Goal: Information Seeking & Learning: Learn about a topic

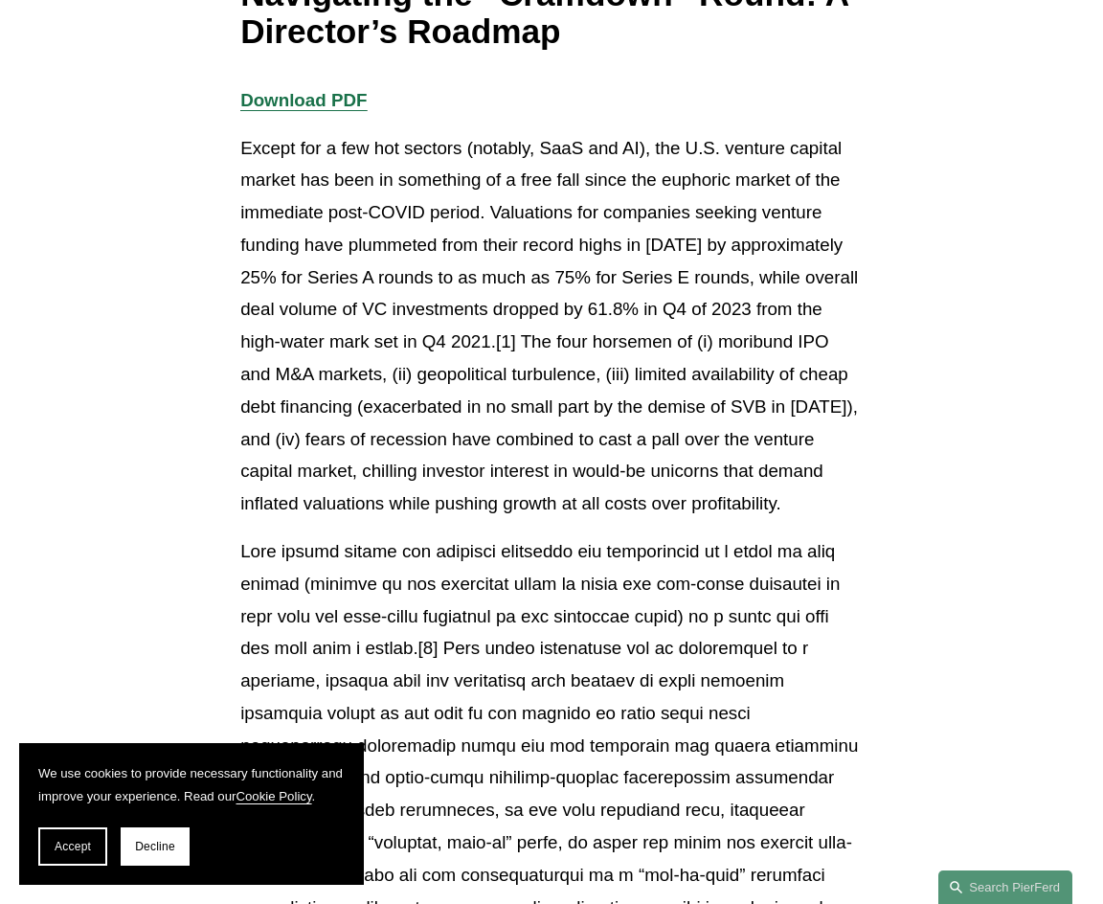
scroll to position [383, 0]
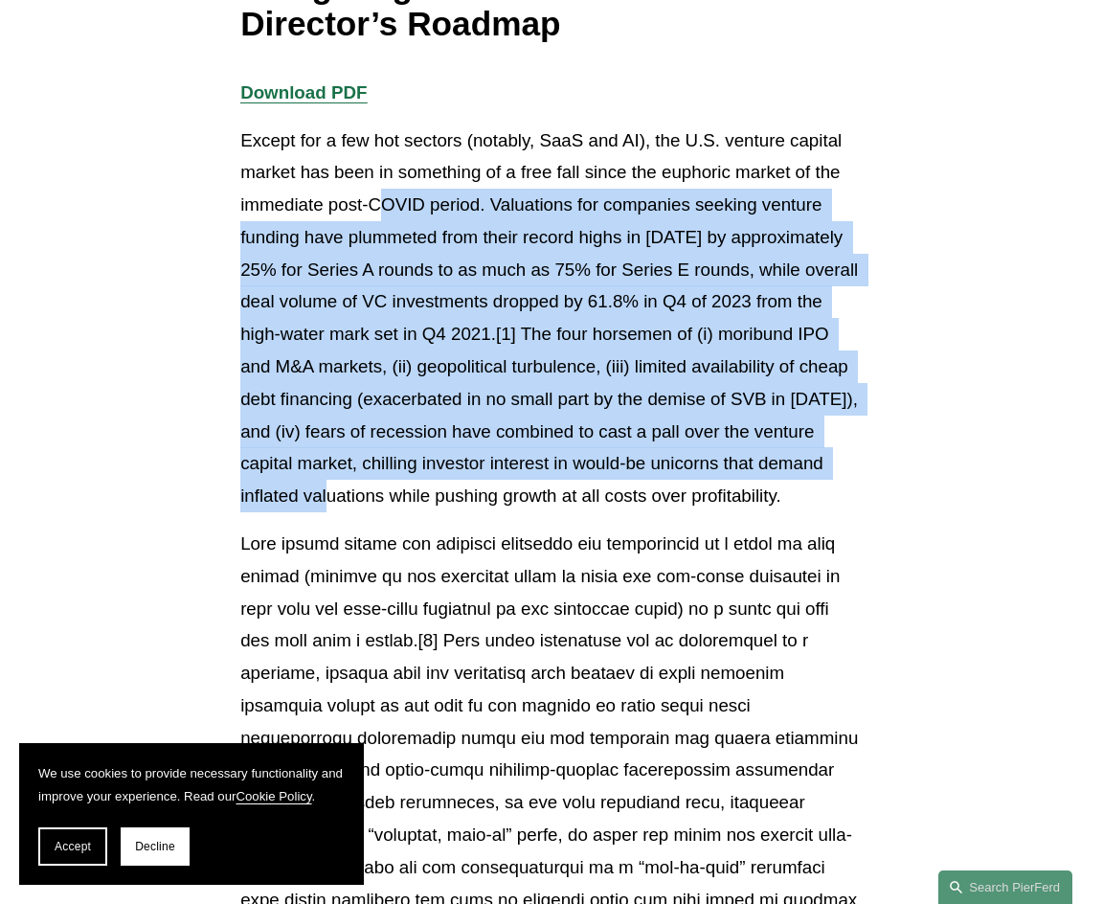
drag, startPoint x: 385, startPoint y: 220, endPoint x: 400, endPoint y: 495, distance: 275.2
click at [390, 499] on p "Except for a few hot sectors (notably, SaaS and AI), the U.S. venture capital m…" at bounding box center [551, 318] width 622 height 388
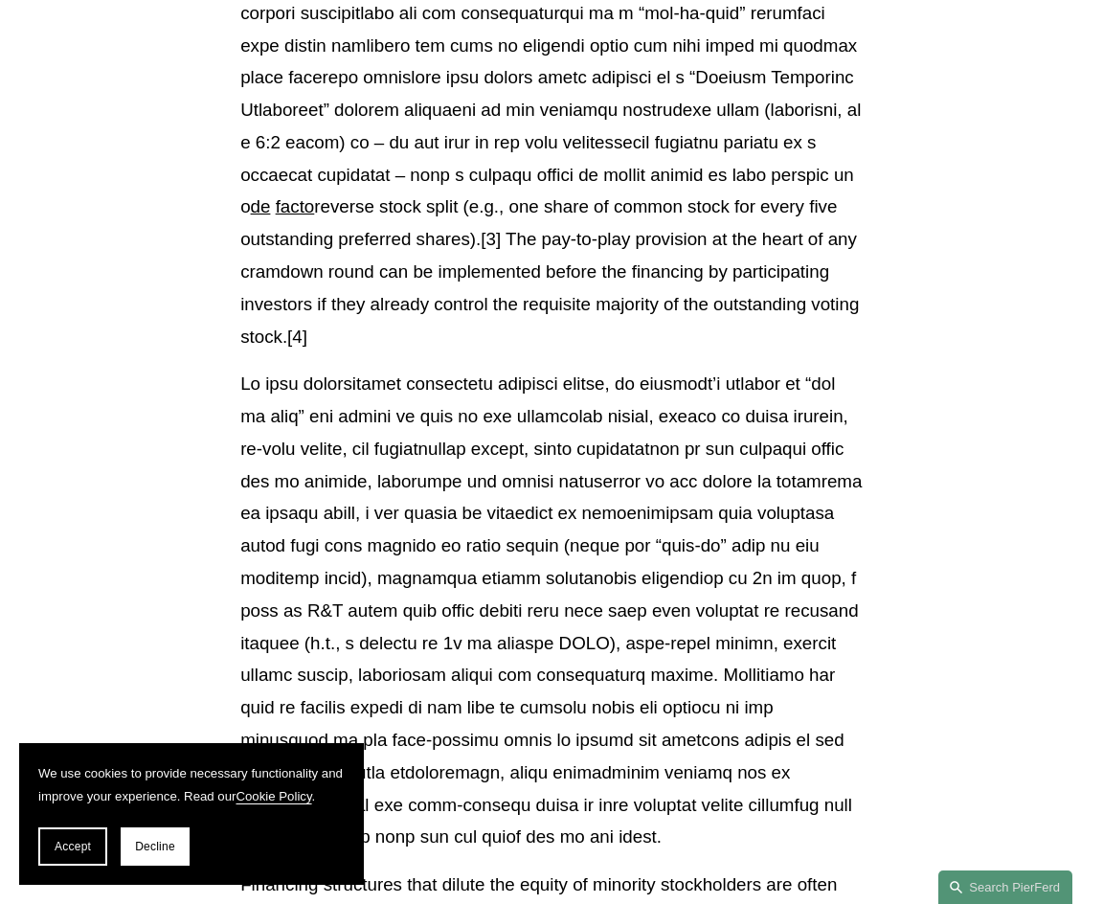
scroll to position [1436, 0]
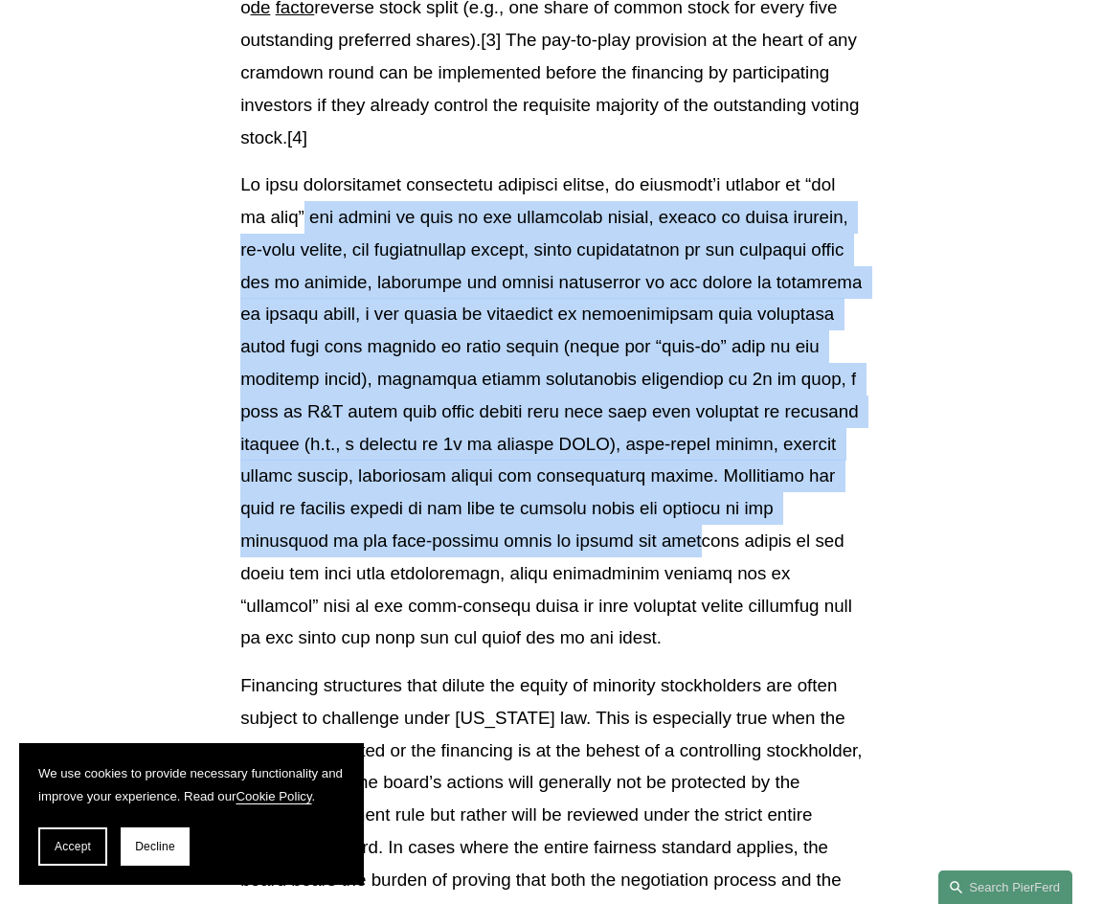
drag, startPoint x: 337, startPoint y: 205, endPoint x: 509, endPoint y: 544, distance: 380.3
click at [509, 546] on p at bounding box center [551, 411] width 622 height 485
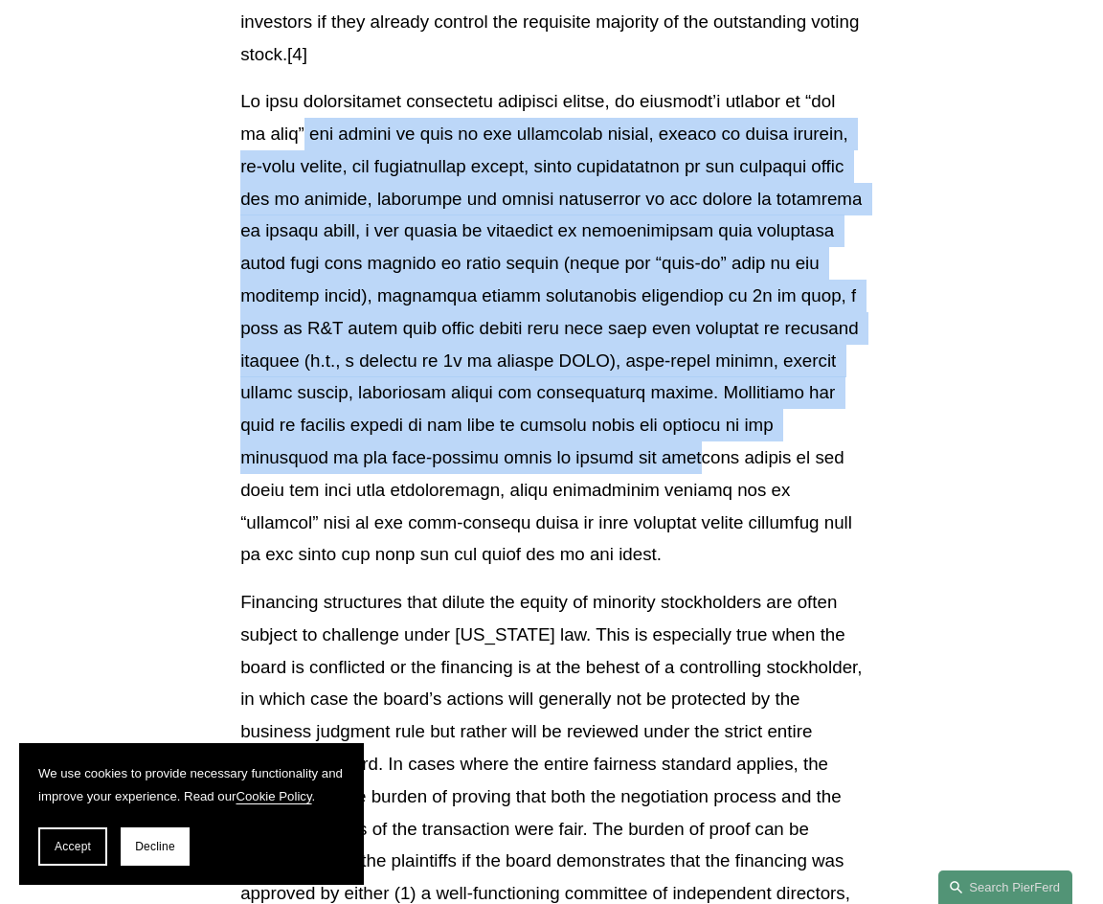
scroll to position [1819, 0]
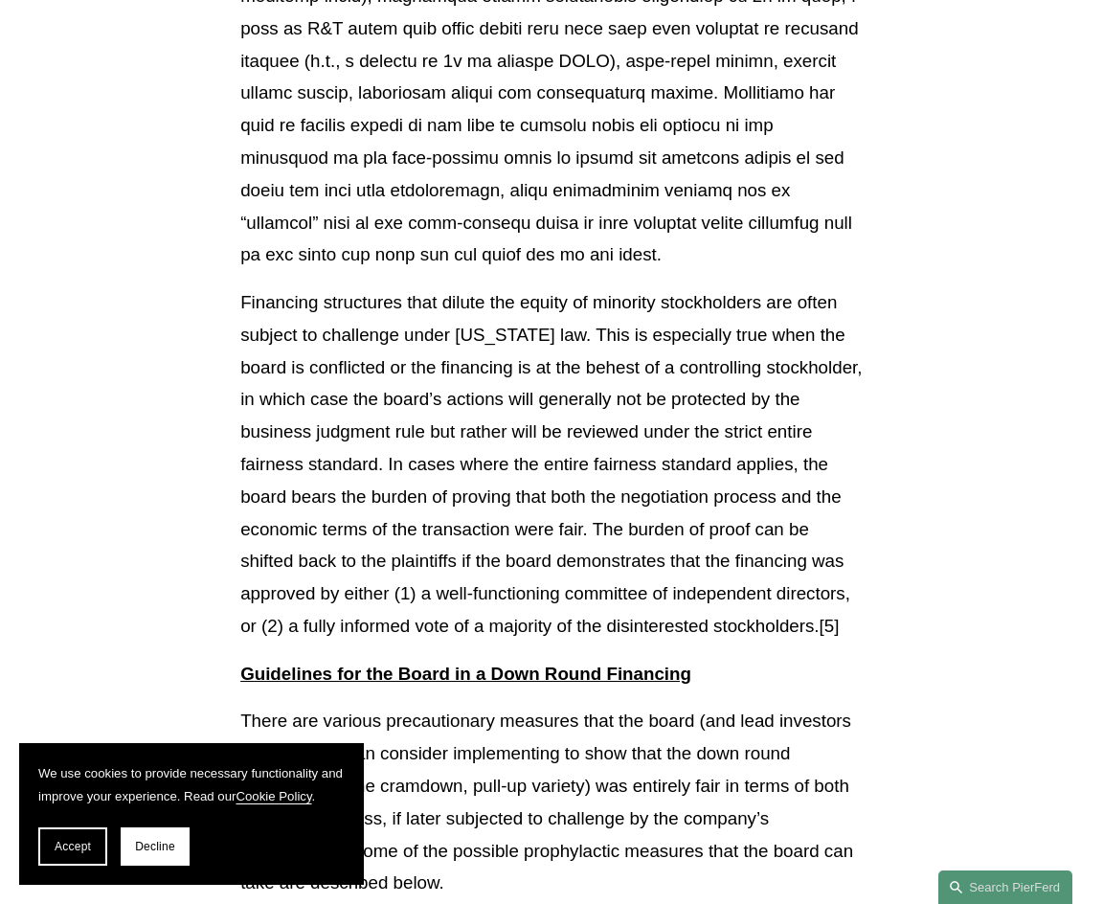
click at [507, 468] on p "Financing structures that dilute the equity of minority stockholders are often …" at bounding box center [551, 464] width 622 height 356
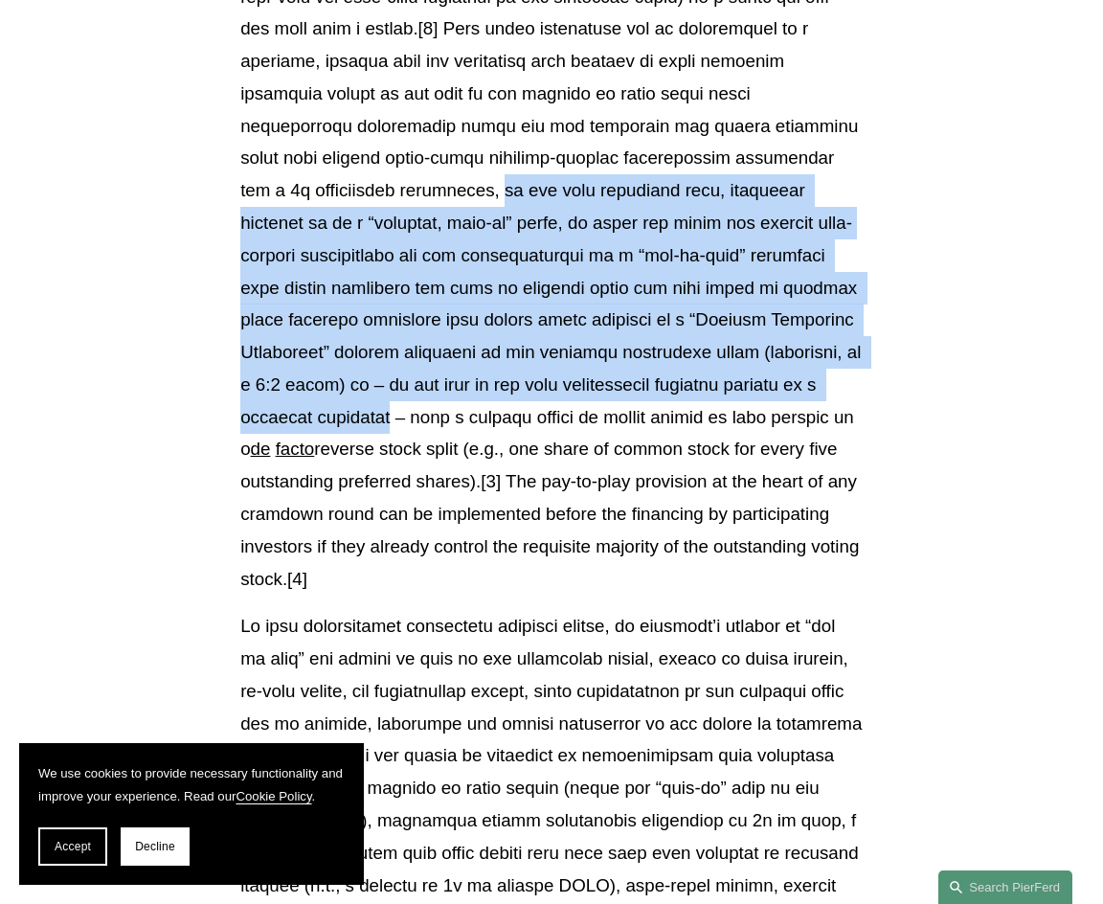
drag, startPoint x: 421, startPoint y: 196, endPoint x: 314, endPoint y: 412, distance: 240.7
click at [314, 412] on p "de facto reverse stock split (e.g., one share of common stock for every five ou…" at bounding box center [551, 255] width 622 height 679
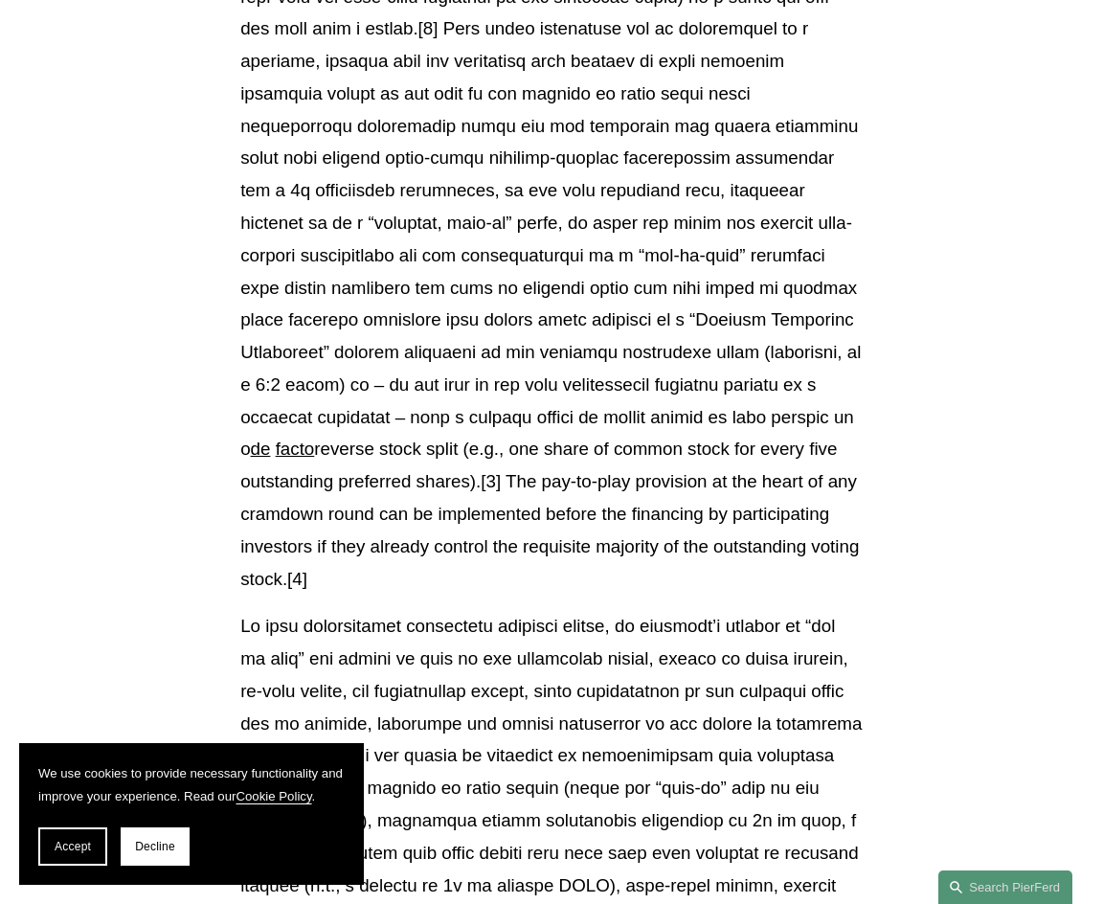
click at [380, 437] on p "de facto reverse stock split (e.g., one share of common stock for every five ou…" at bounding box center [551, 255] width 622 height 679
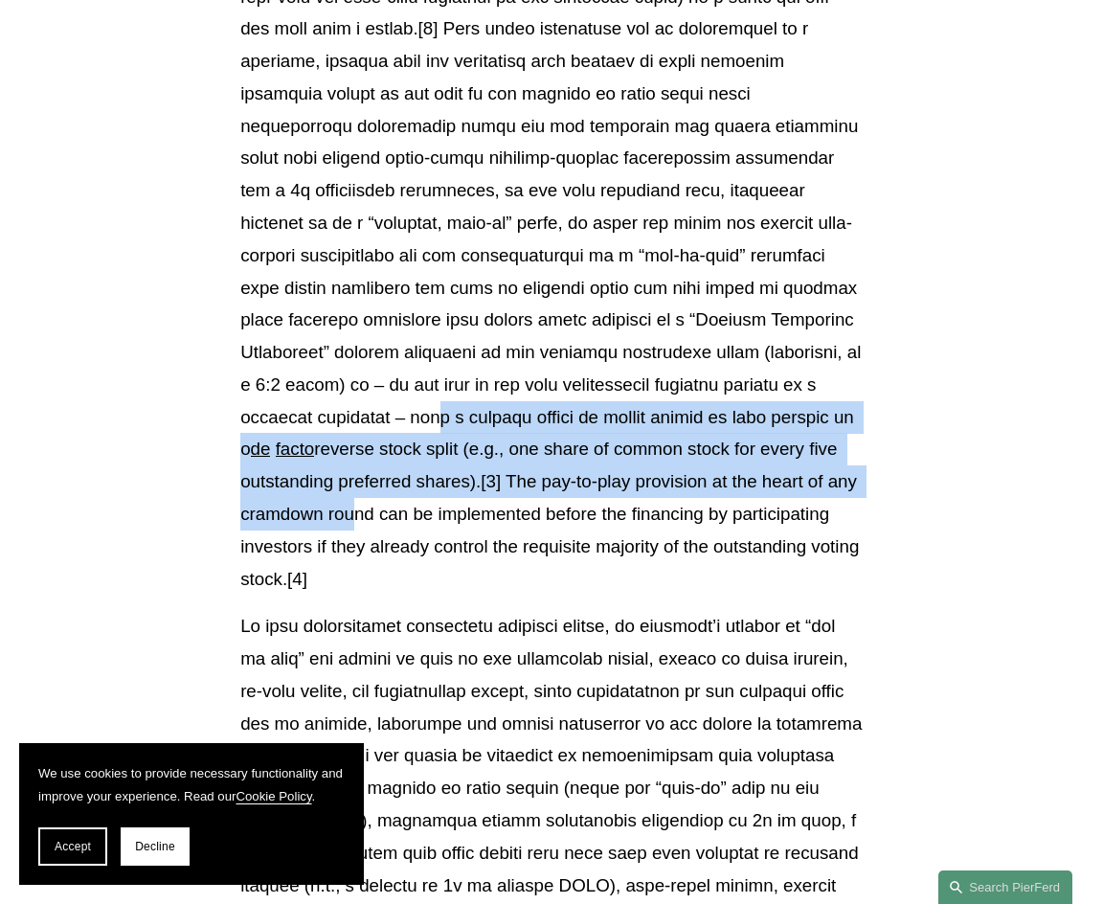
drag, startPoint x: 352, startPoint y: 420, endPoint x: 340, endPoint y: 506, distance: 86.1
click at [340, 506] on p "de facto reverse stock split (e.g., one share of common stock for every five ou…" at bounding box center [551, 255] width 622 height 679
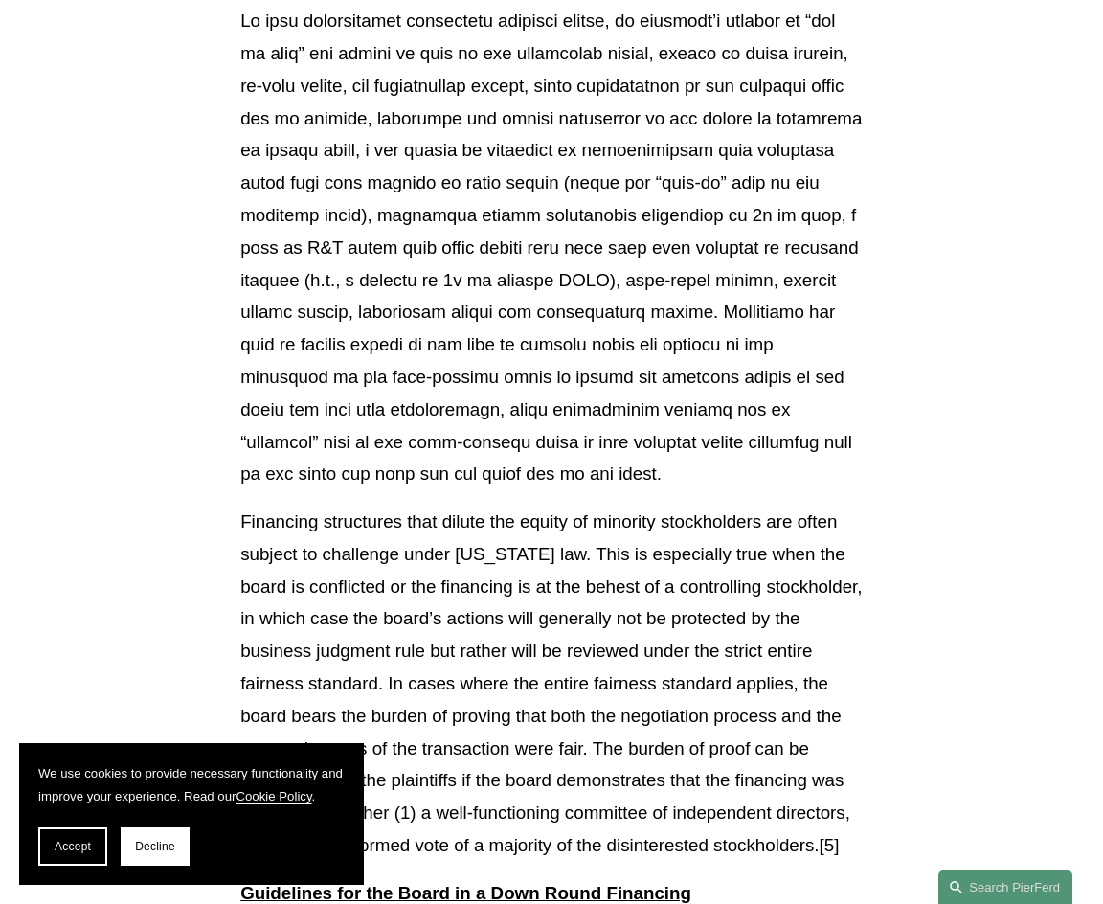
scroll to position [1665, 0]
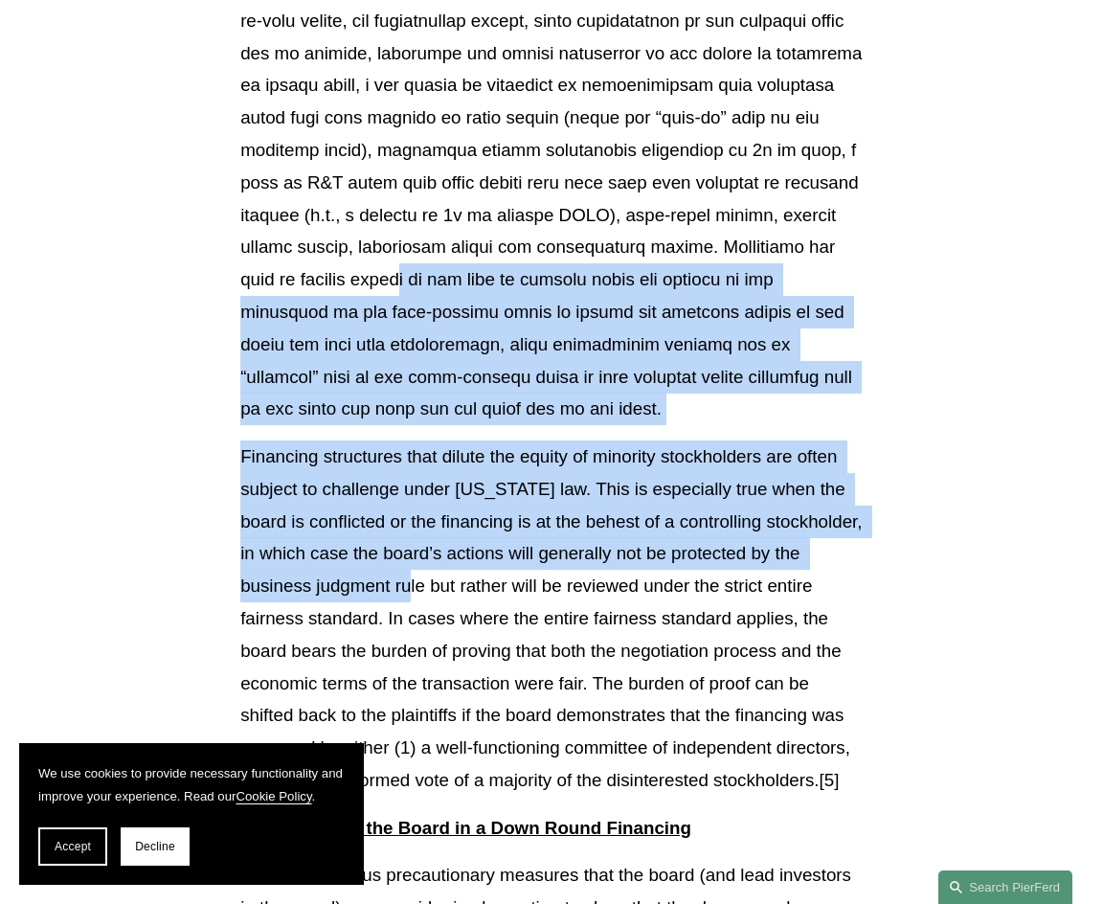
drag, startPoint x: 386, startPoint y: 311, endPoint x: 476, endPoint y: 584, distance: 287.4
click at [452, 479] on p "Financing structures that dilute the equity of minority stockholders are often …" at bounding box center [551, 618] width 622 height 356
click at [372, 512] on p "Financing structures that dilute the equity of minority stockholders are often …" at bounding box center [551, 618] width 622 height 356
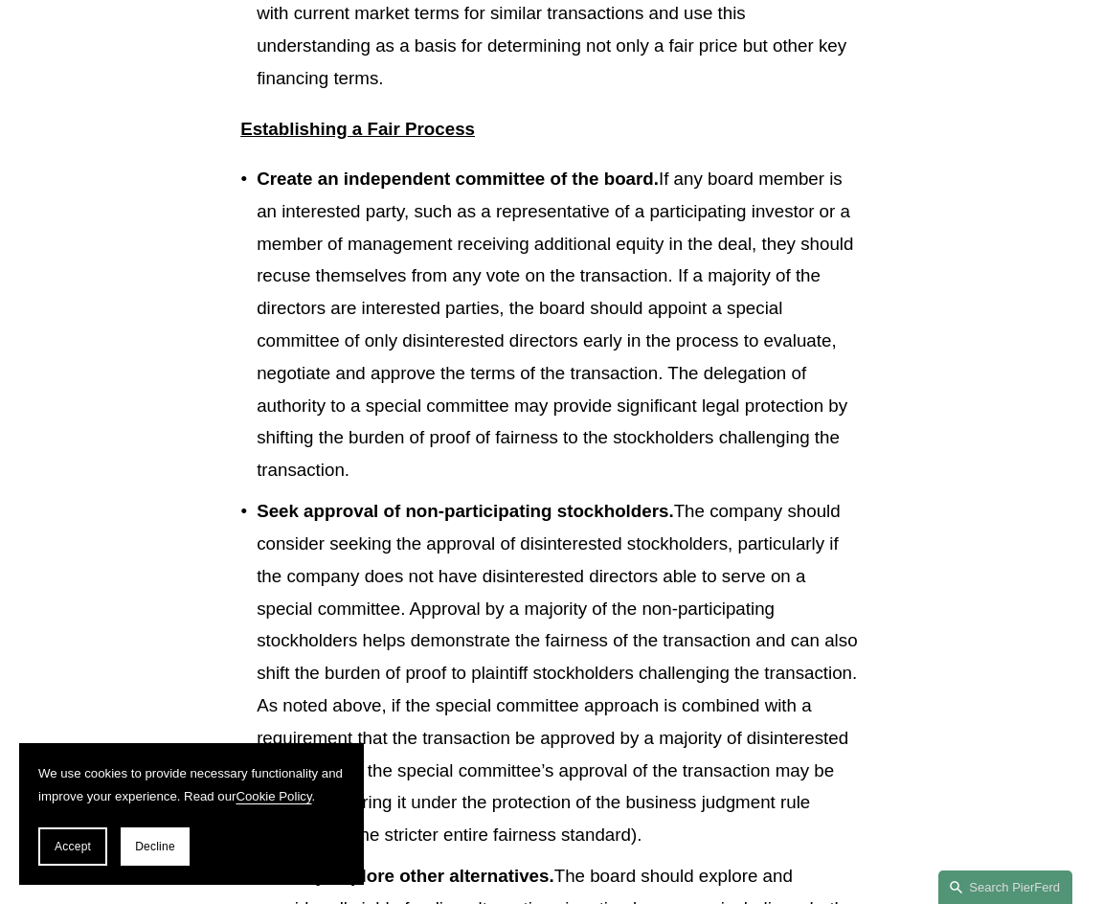
scroll to position [3389, 0]
